Goal: Register for event/course

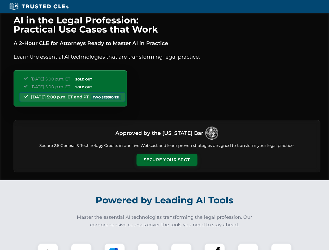
click at [167, 160] on button "Secure Your Spot" at bounding box center [167, 160] width 61 height 12
click at [48, 247] on img at bounding box center [47, 254] width 15 height 15
